Goal: Task Accomplishment & Management: Complete application form

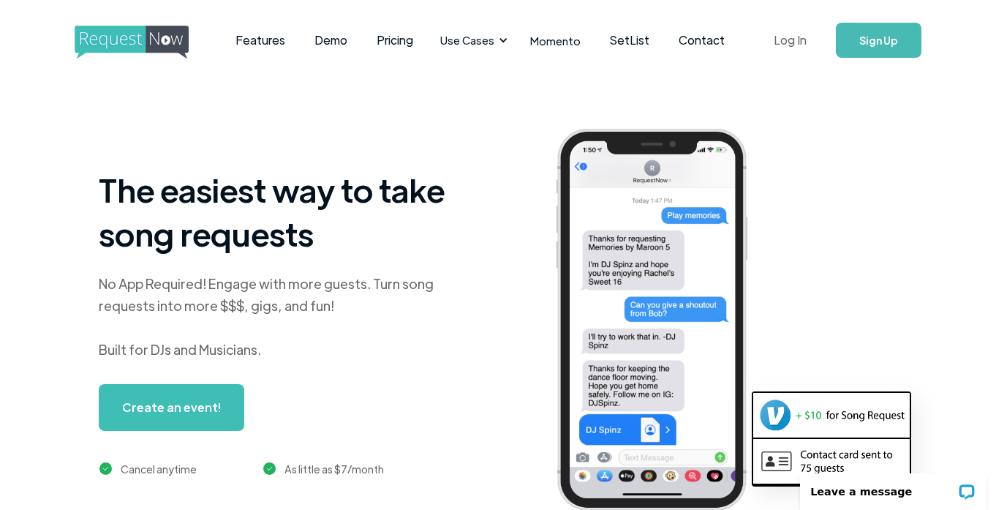
click at [748, 37] on link "Log In" at bounding box center [790, 40] width 62 height 51
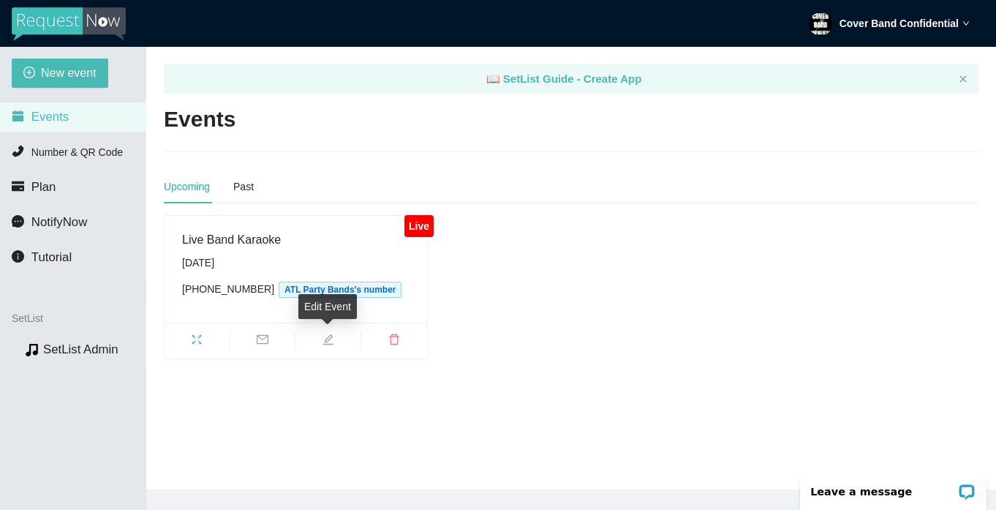
click at [331, 339] on icon "edit" at bounding box center [329, 340] width 12 height 12
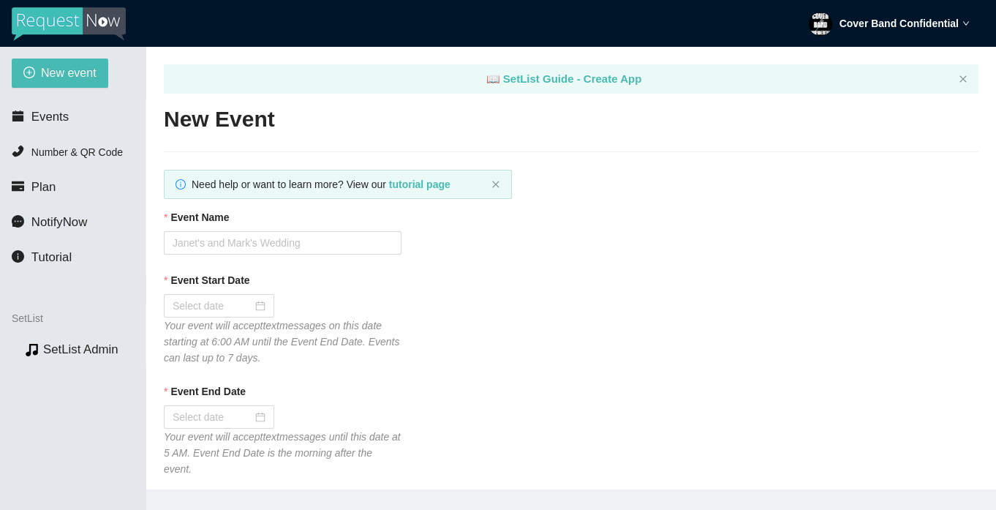
type textarea "Thanks so much for participating! If you ever need live music for an event emai…"
type input "Live Band Karaoke"
type input "09/06/2025"
type input "09/07/2025"
type input "500"
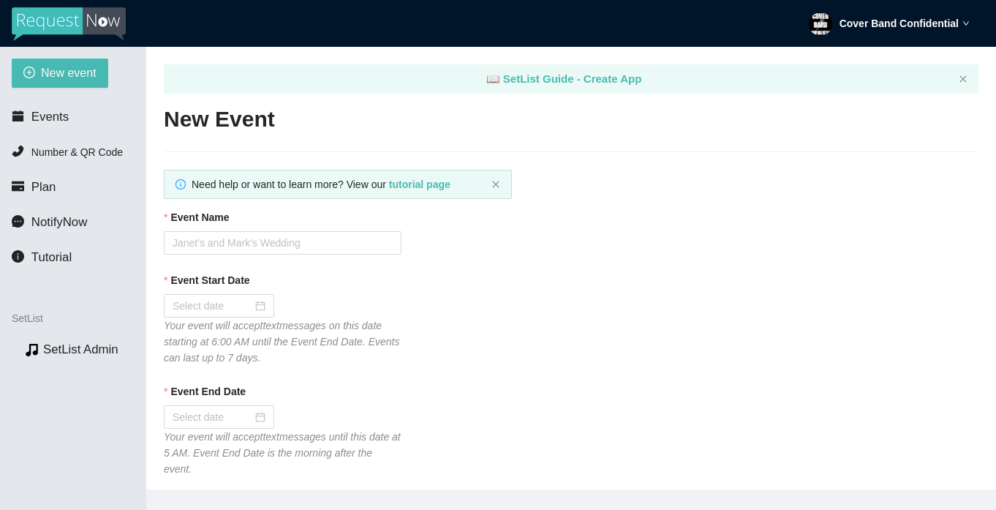
type textarea "Thanks for your request! Stay close so we can get you on stage as soon as we're…"
type textarea "Thanks so much for participating! If you ever need live music for an event emai…"
checkbox input "true"
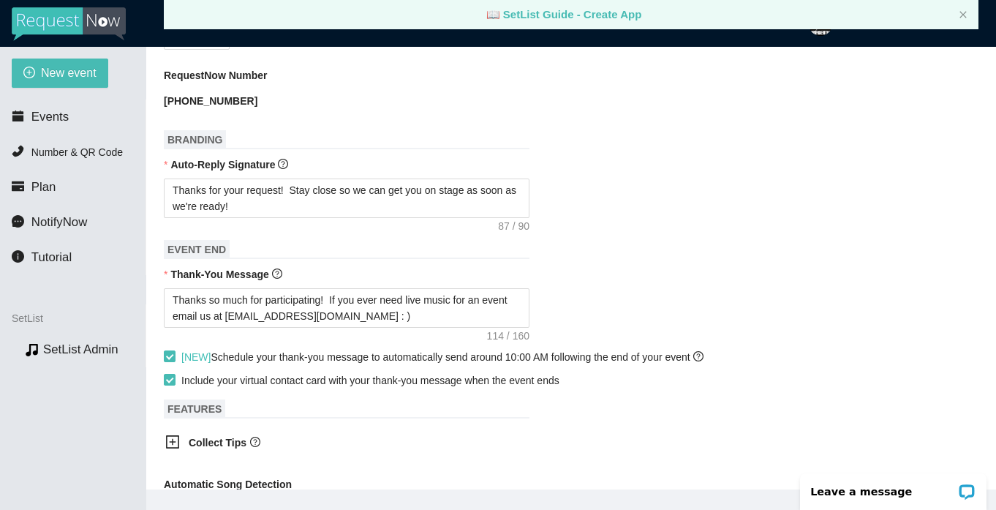
scroll to position [755, 0]
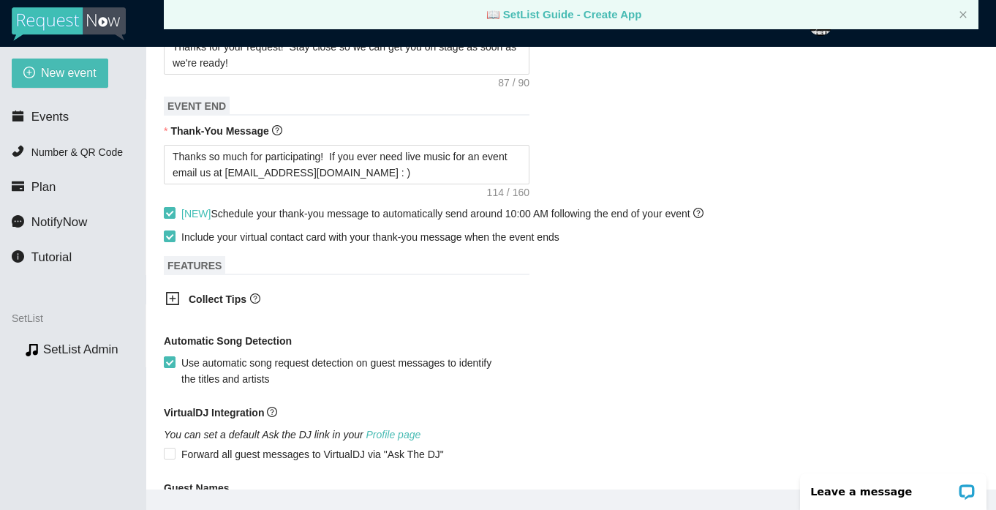
click at [179, 297] on icon "plus-square" at bounding box center [172, 298] width 13 height 13
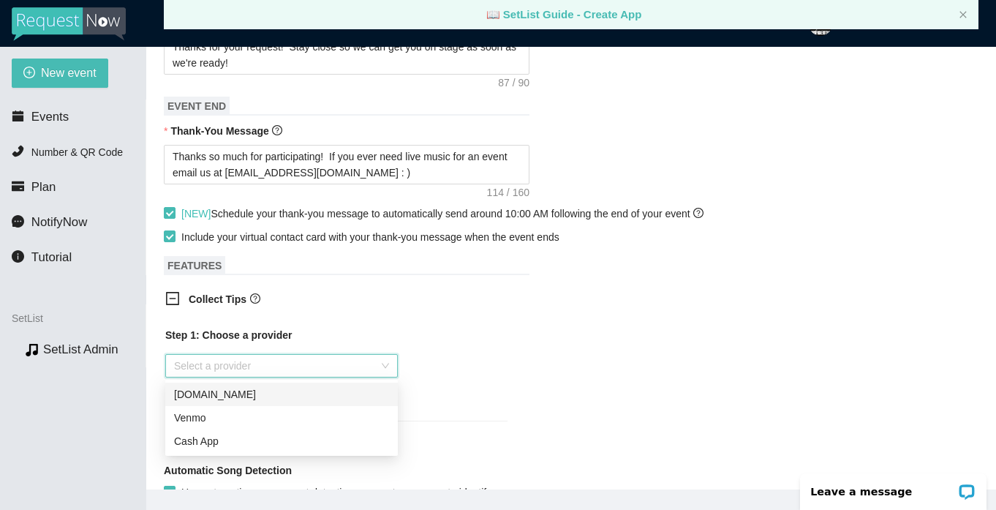
click at [311, 369] on input "search" at bounding box center [276, 366] width 205 height 22
click at [324, 409] on div "Venmo" at bounding box center [281, 417] width 233 height 23
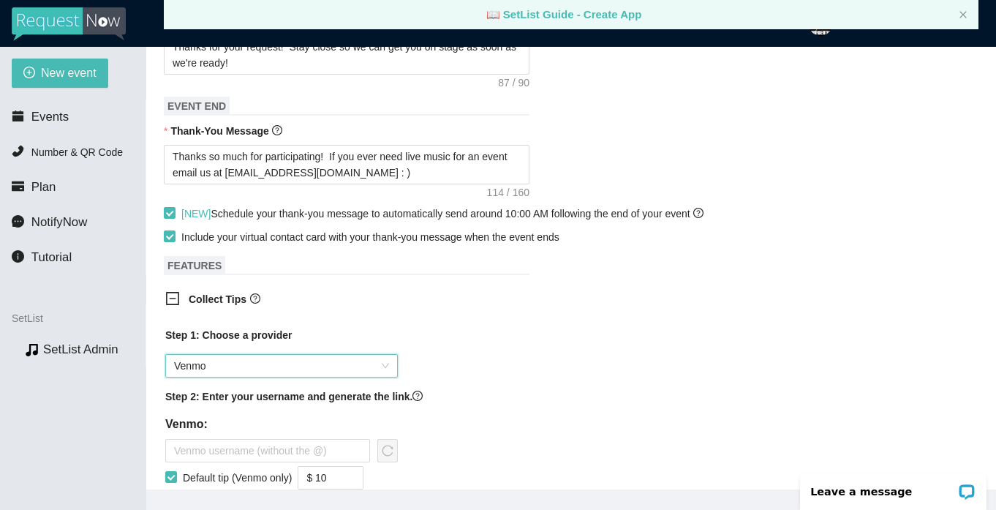
scroll to position [822, 0]
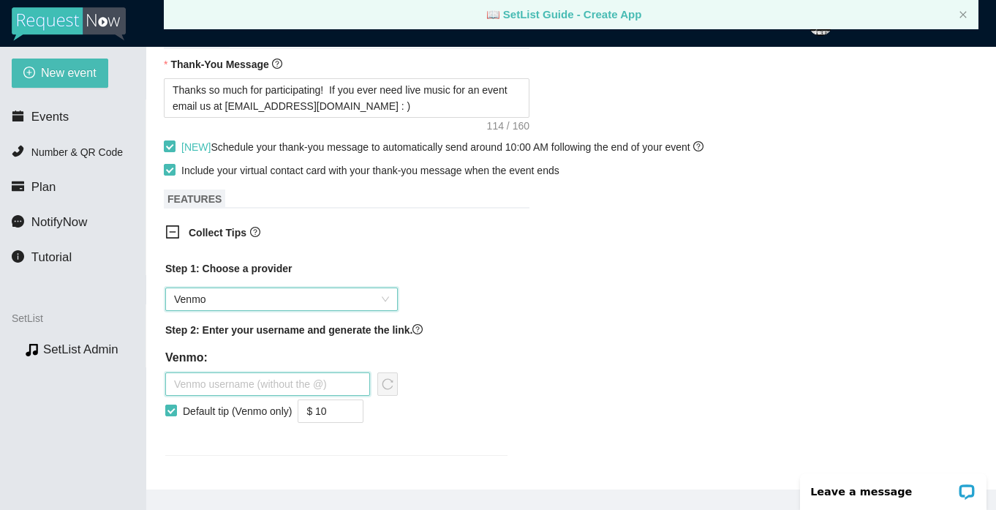
click at [290, 386] on input "text" at bounding box center [267, 383] width 205 height 23
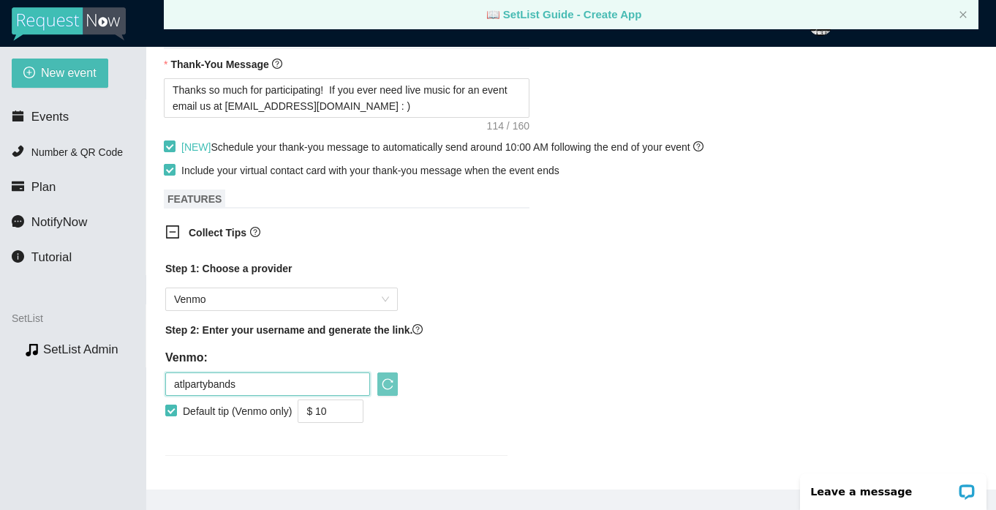
type input "atlpartybands"
click at [390, 378] on icon "reload" at bounding box center [388, 384] width 12 height 12
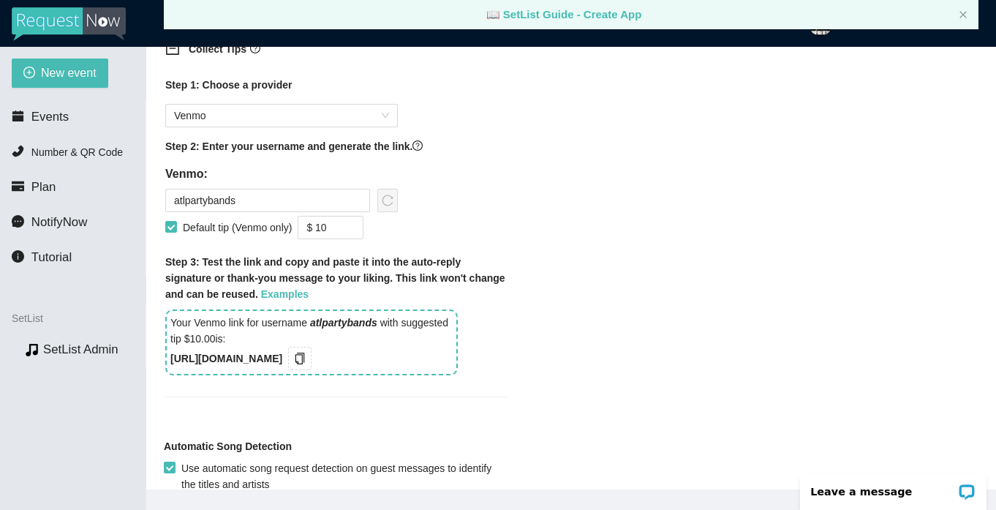
scroll to position [1092, 0]
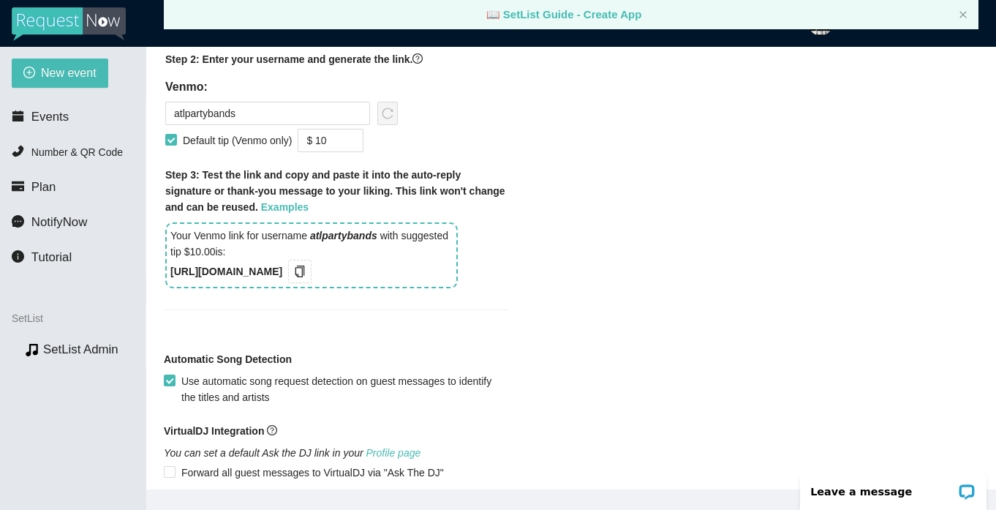
click at [282, 276] on b "https://songtip.me/3NBCiZg" at bounding box center [226, 272] width 112 height 12
click at [351, 296] on div "Step 1: Choose a provider Venmo Step 2: Enter your username and generate the li…" at bounding box center [337, 159] width 366 height 356
click at [332, 136] on input "$ 10" at bounding box center [330, 140] width 64 height 22
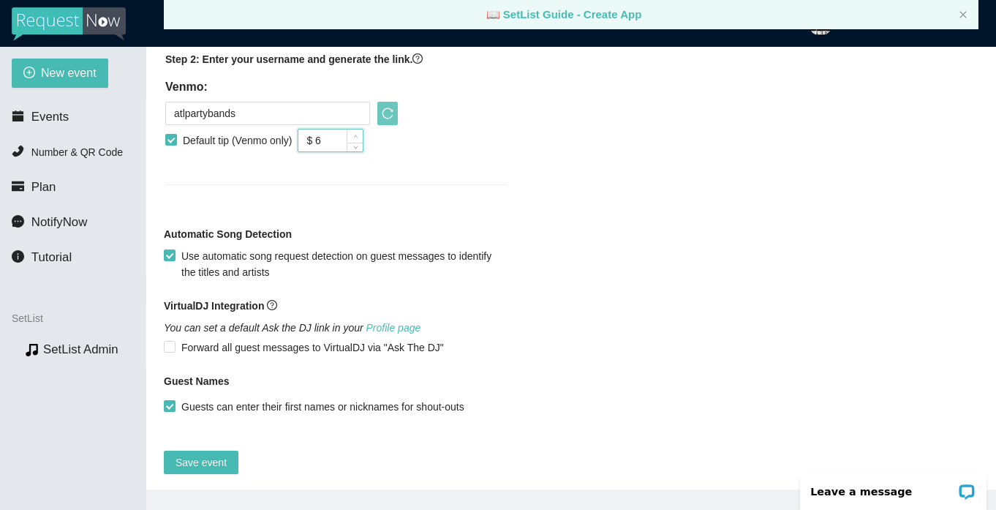
click at [359, 132] on span "up" at bounding box center [355, 136] width 9 height 9
type input "$ 5"
click at [358, 146] on icon "down" at bounding box center [355, 145] width 5 height 5
click at [405, 157] on div "Step 1: Choose a provider Venmo Step 2: Enter your username and generate the li…" at bounding box center [336, 78] width 342 height 177
click at [385, 113] on icon "reload" at bounding box center [388, 114] width 12 height 12
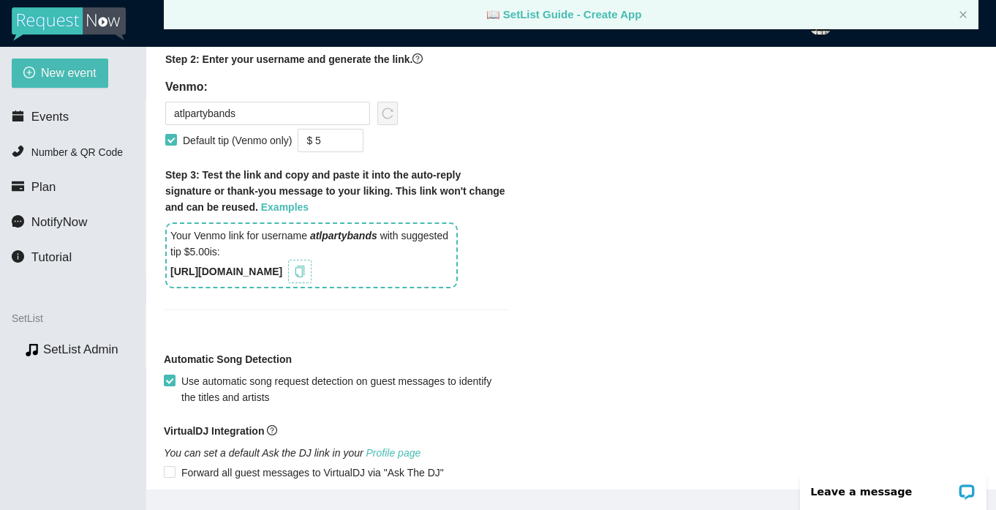
click at [306, 270] on icon "copy" at bounding box center [300, 272] width 12 height 12
click at [636, 241] on div "Collect Tips Step 1: Choose a provider Venmo Step 2: Enter your username and ge…" at bounding box center [571, 140] width 815 height 391
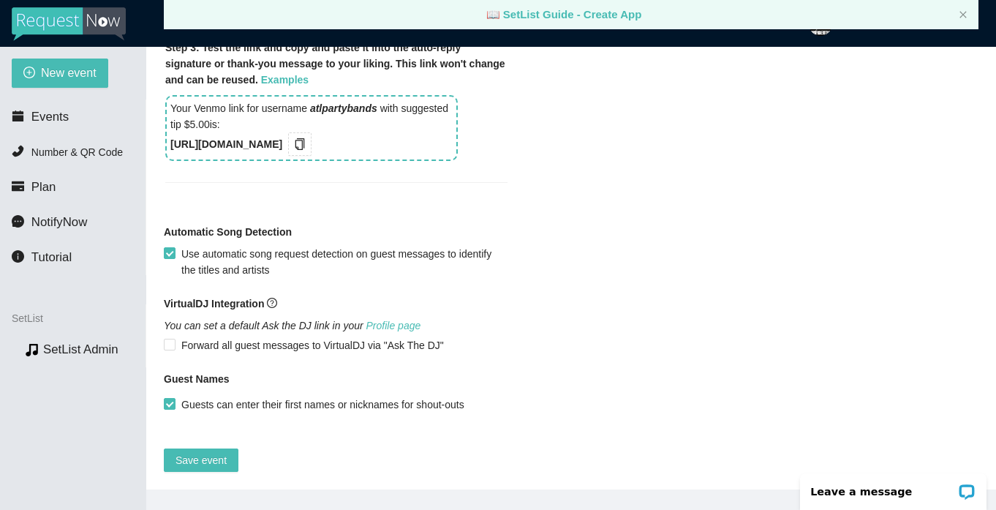
scroll to position [1231, 0]
click at [216, 448] on button "Save event" at bounding box center [201, 459] width 75 height 23
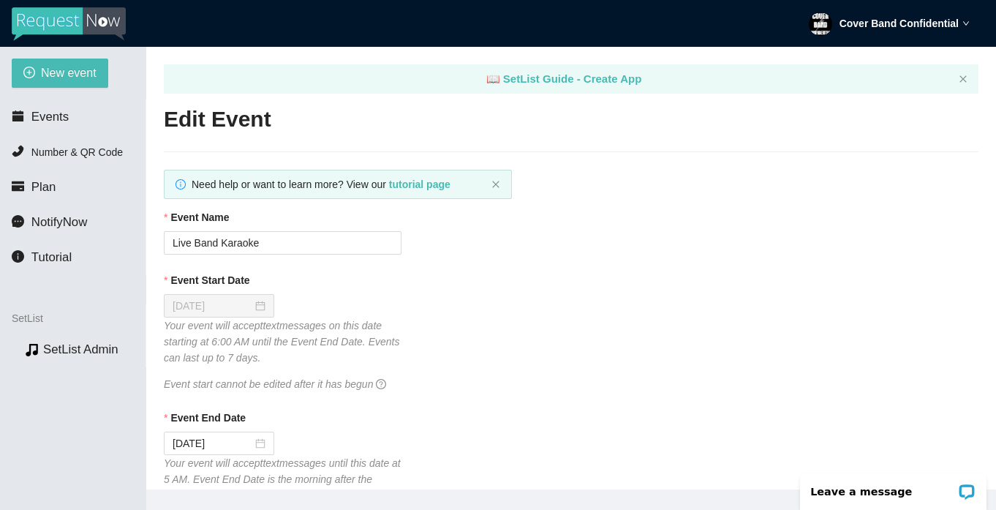
scroll to position [0, 0]
click at [52, 119] on span "Events" at bounding box center [49, 117] width 37 height 14
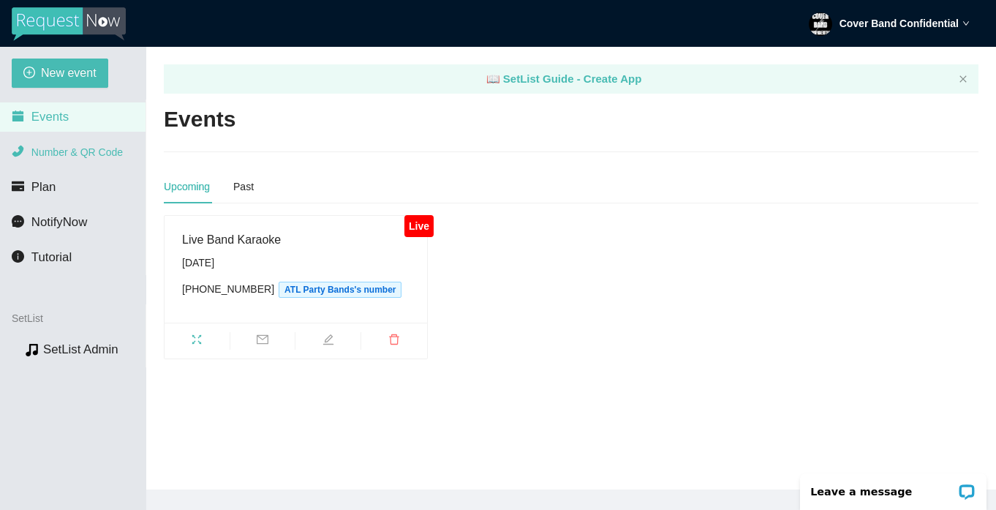
click at [105, 151] on span "Number & QR Code" at bounding box center [76, 152] width 91 height 12
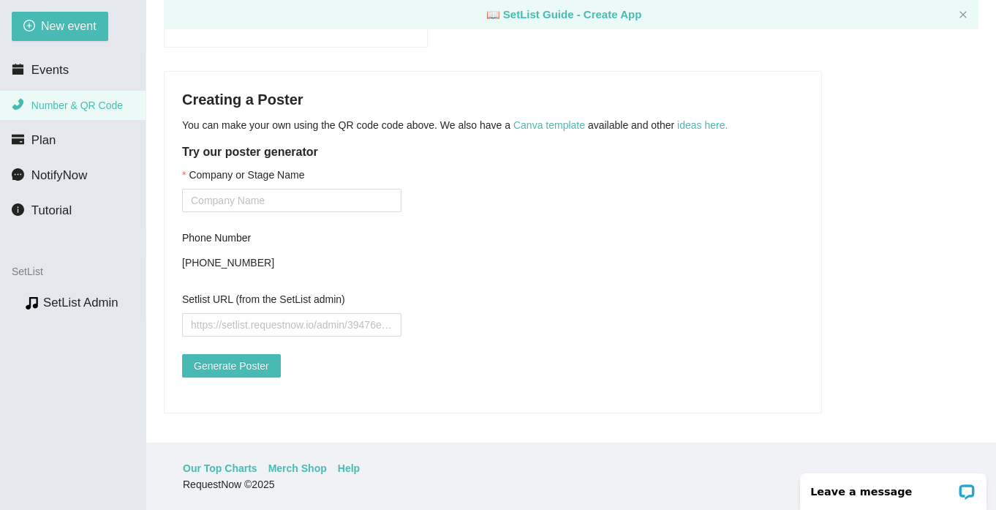
scroll to position [47, 0]
click at [79, 125] on ul "Events Number & QR Code Plan NotifyNow Tutorial" at bounding box center [73, 141] width 146 height 176
click at [80, 137] on li "Plan" at bounding box center [73, 140] width 146 height 29
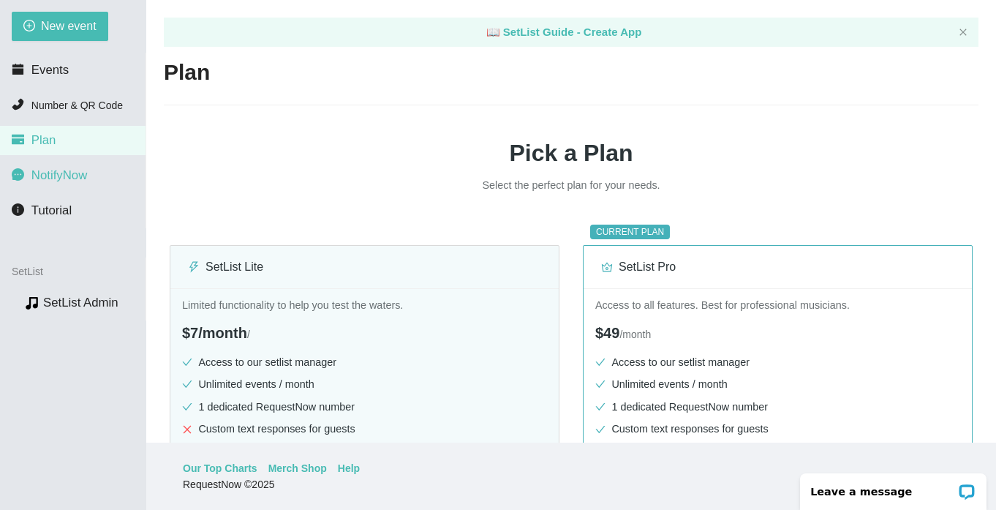
click at [92, 177] on li "NotifyNow" at bounding box center [73, 175] width 146 height 29
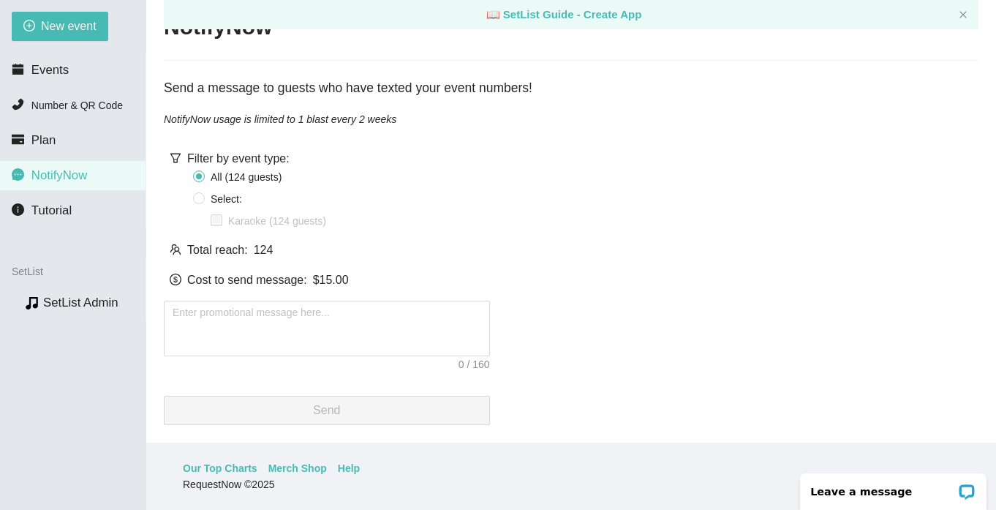
scroll to position [47, 0]
click at [86, 217] on li "Tutorial" at bounding box center [73, 210] width 146 height 29
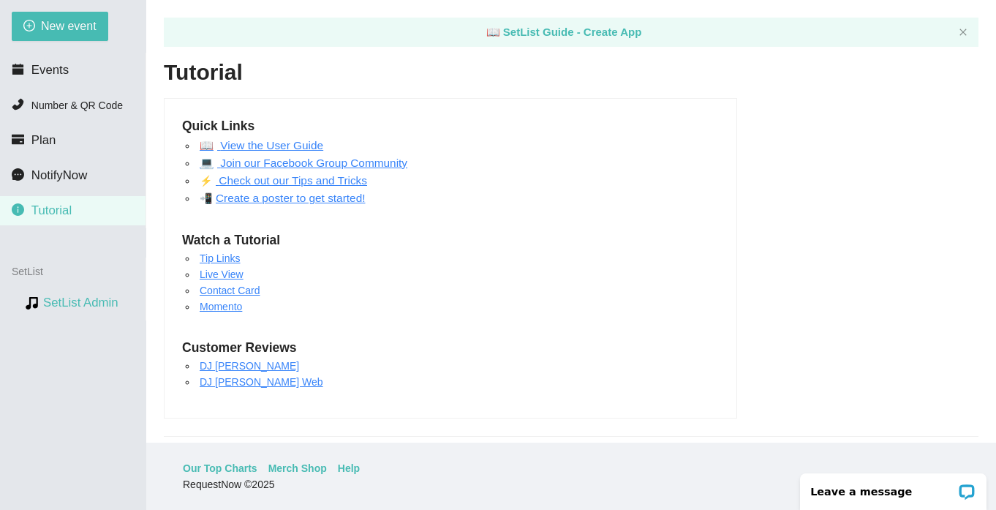
click at [93, 309] on link "SetList Admin" at bounding box center [80, 303] width 75 height 14
